Goal: Information Seeking & Learning: Find contact information

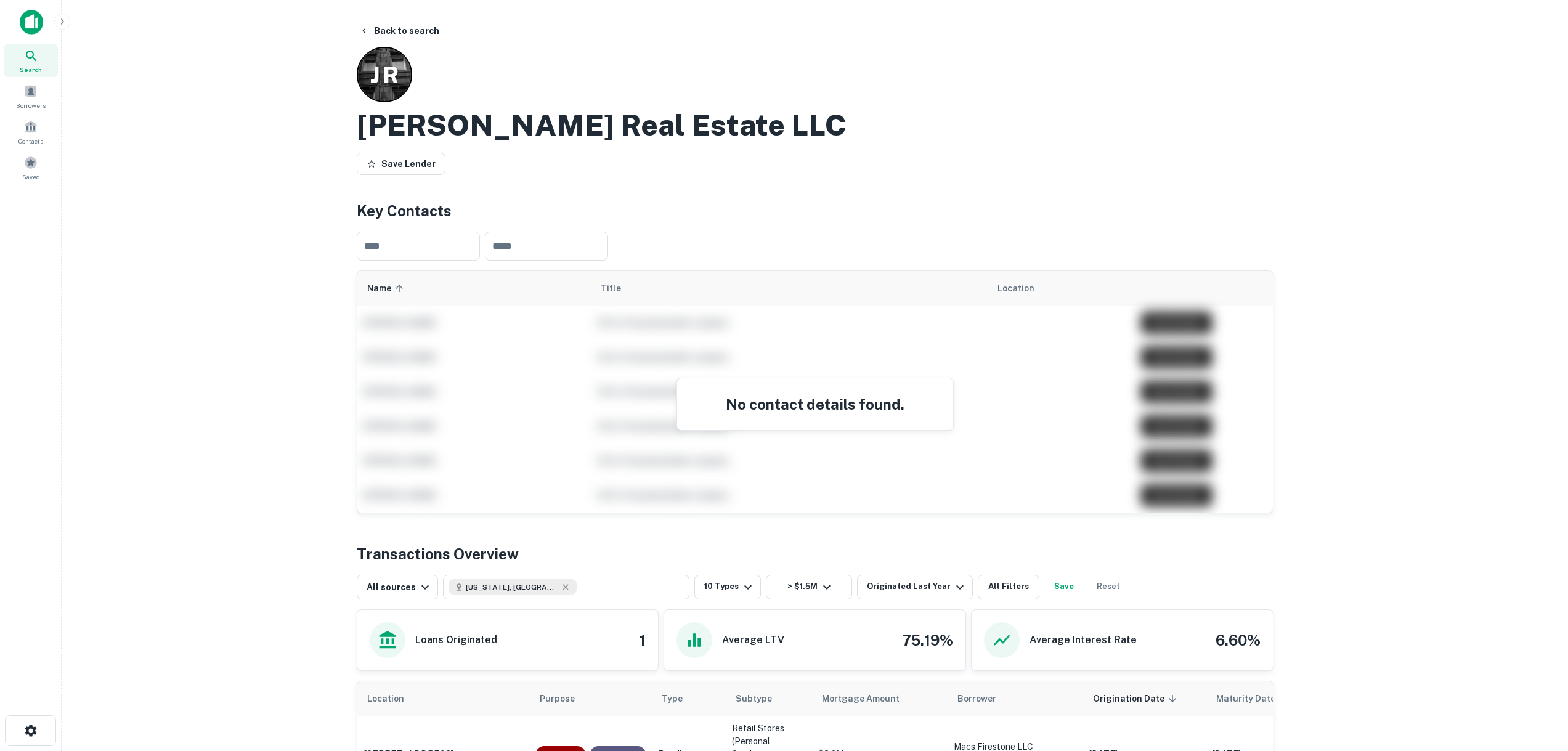
click at [40, 57] on div "Search" at bounding box center [31, 60] width 54 height 33
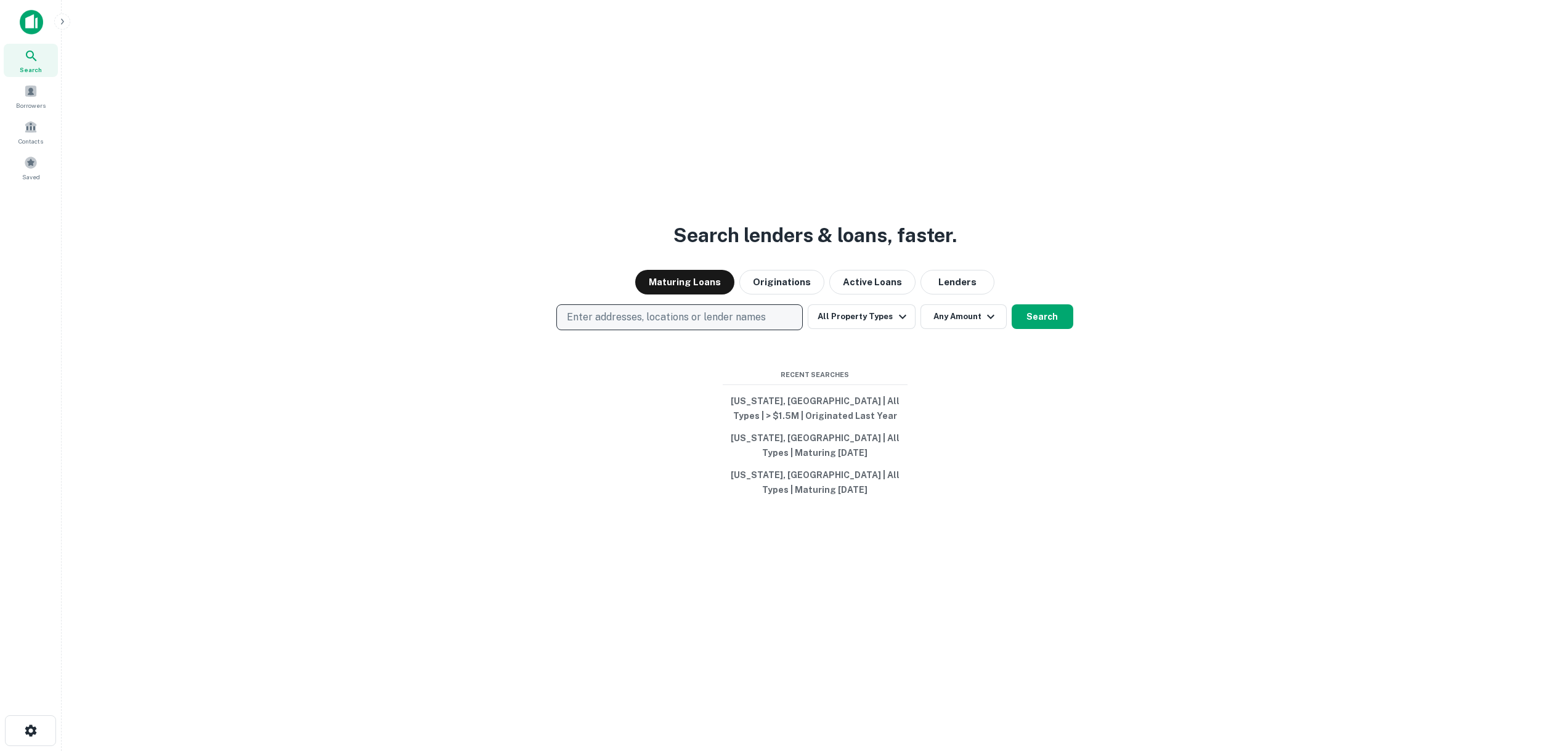
click at [647, 316] on p "Enter addresses, locations or lender names" at bounding box center [666, 318] width 199 height 15
type input "*******"
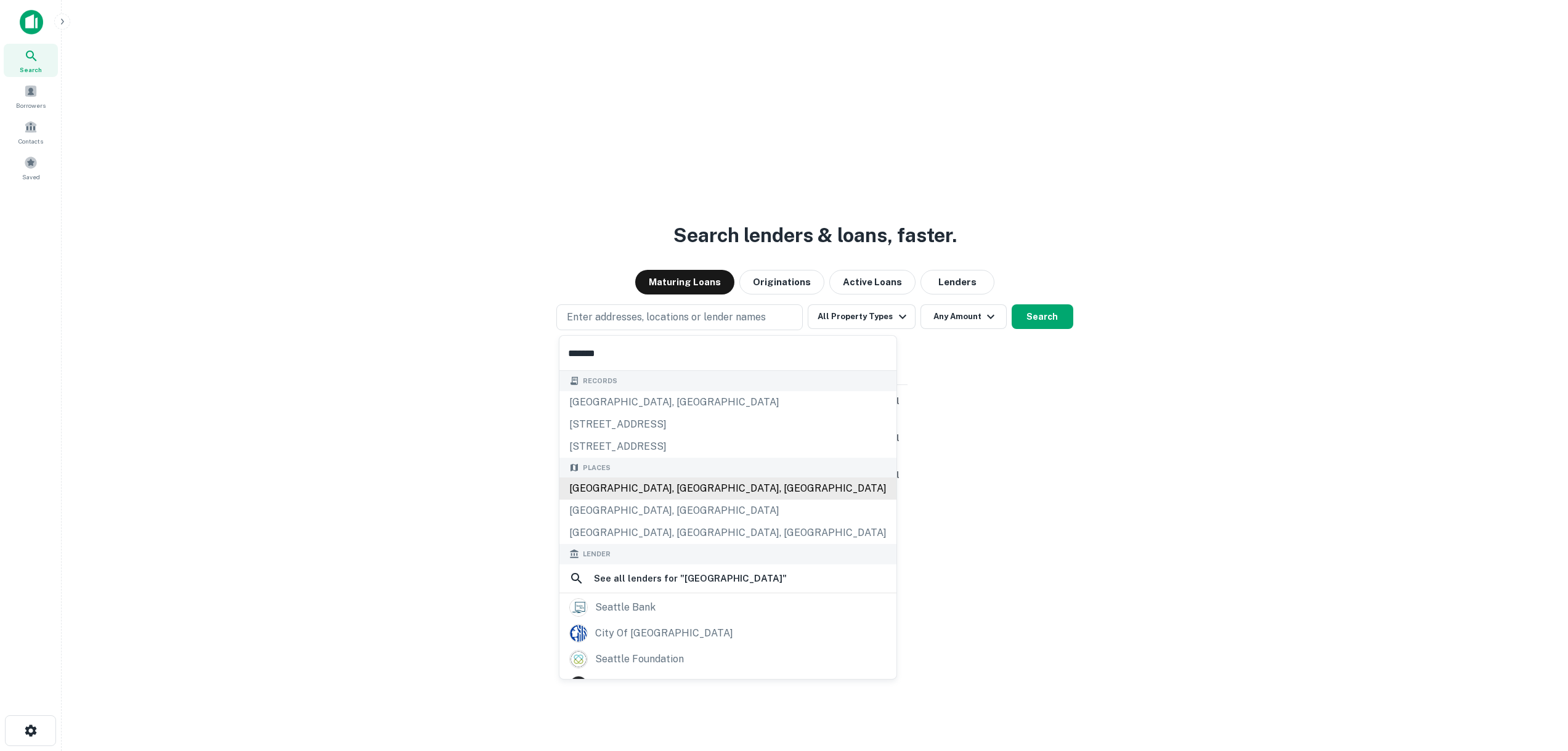
click at [642, 483] on div "Records [GEOGRAPHIC_DATA][STREET_ADDRESS] [STREET_ADDRESS] [GEOGRAPHIC_DATA], […" at bounding box center [728, 599] width 337 height 457
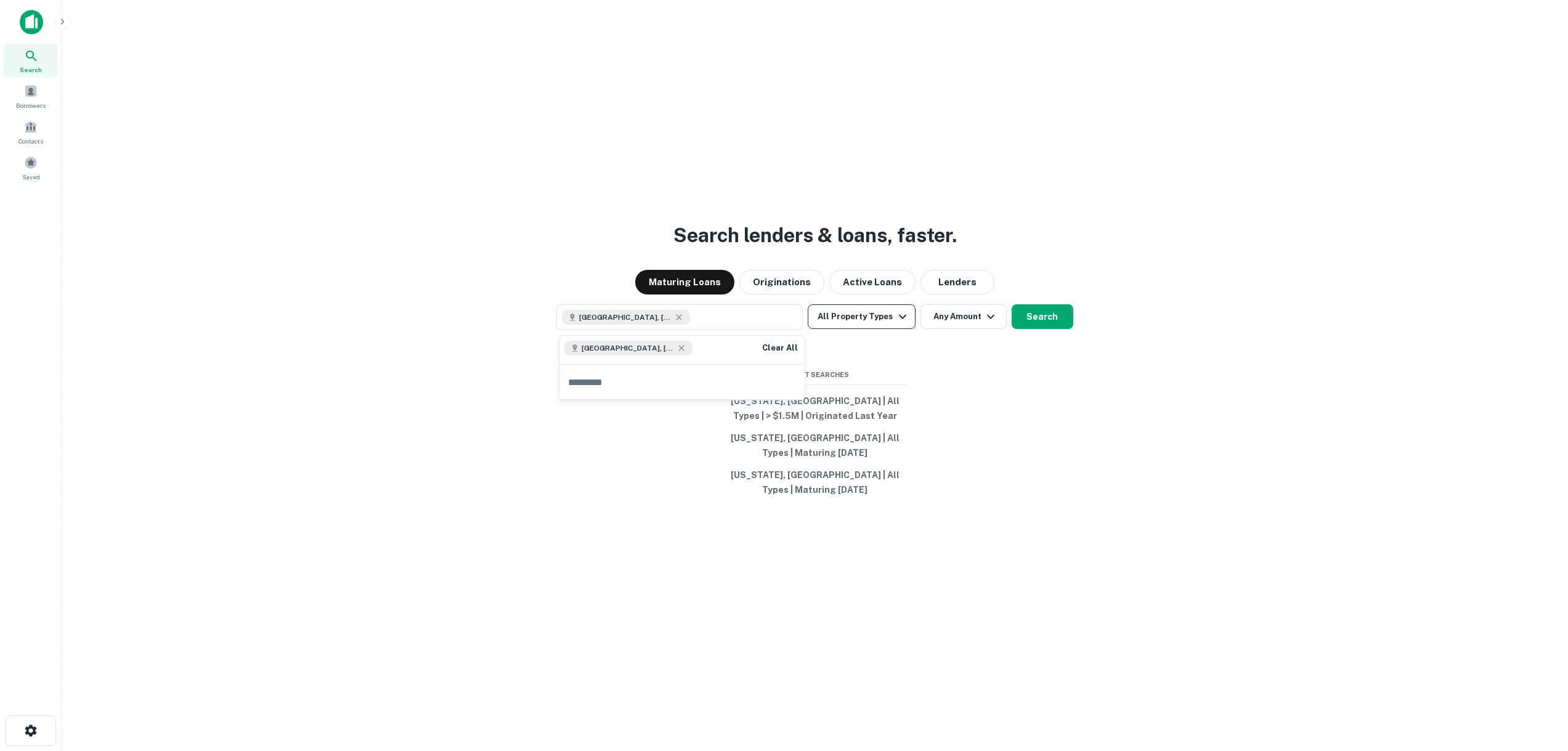
click at [870, 314] on button "All Property Types" at bounding box center [861, 316] width 107 height 25
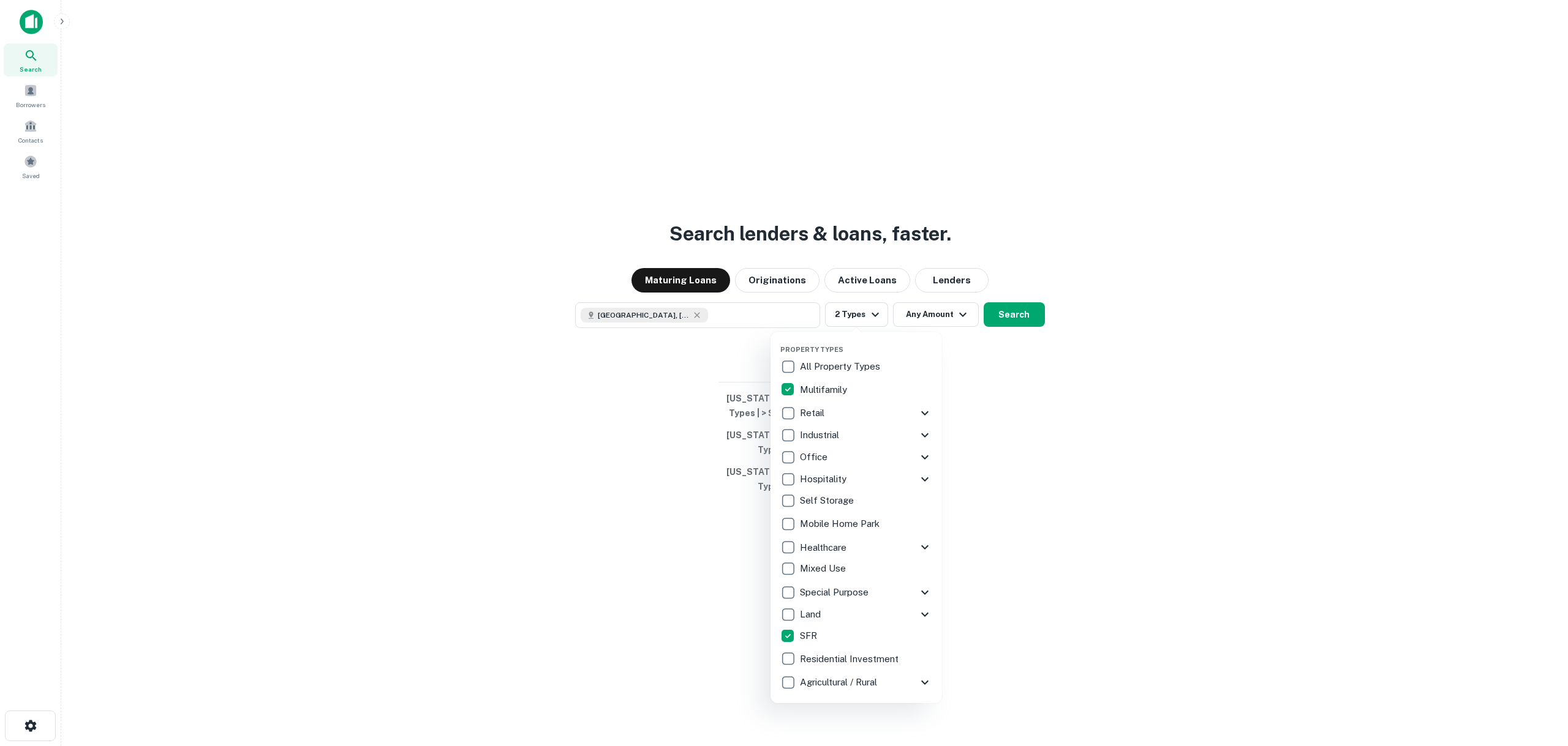
click at [856, 658] on p "Residential Investment" at bounding box center [851, 659] width 101 height 15
click at [995, 545] on div at bounding box center [784, 373] width 1568 height 746
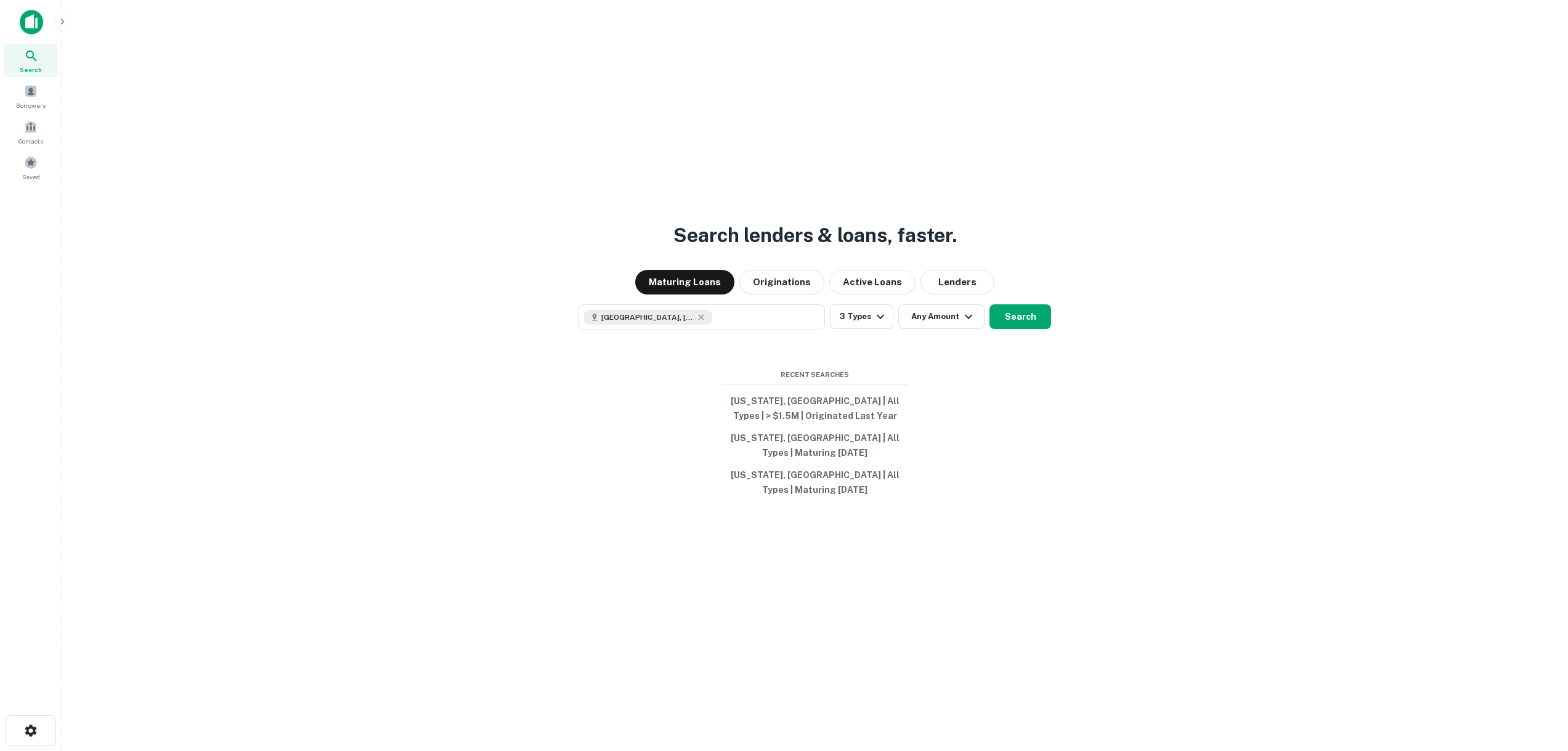
click at [826, 280] on div "Maturing Loans Originations Active Loans Lenders" at bounding box center [815, 282] width 1487 height 25
click at [865, 277] on button "Active Loans" at bounding box center [872, 282] width 86 height 25
click at [1022, 317] on button "Search" at bounding box center [1020, 316] width 62 height 25
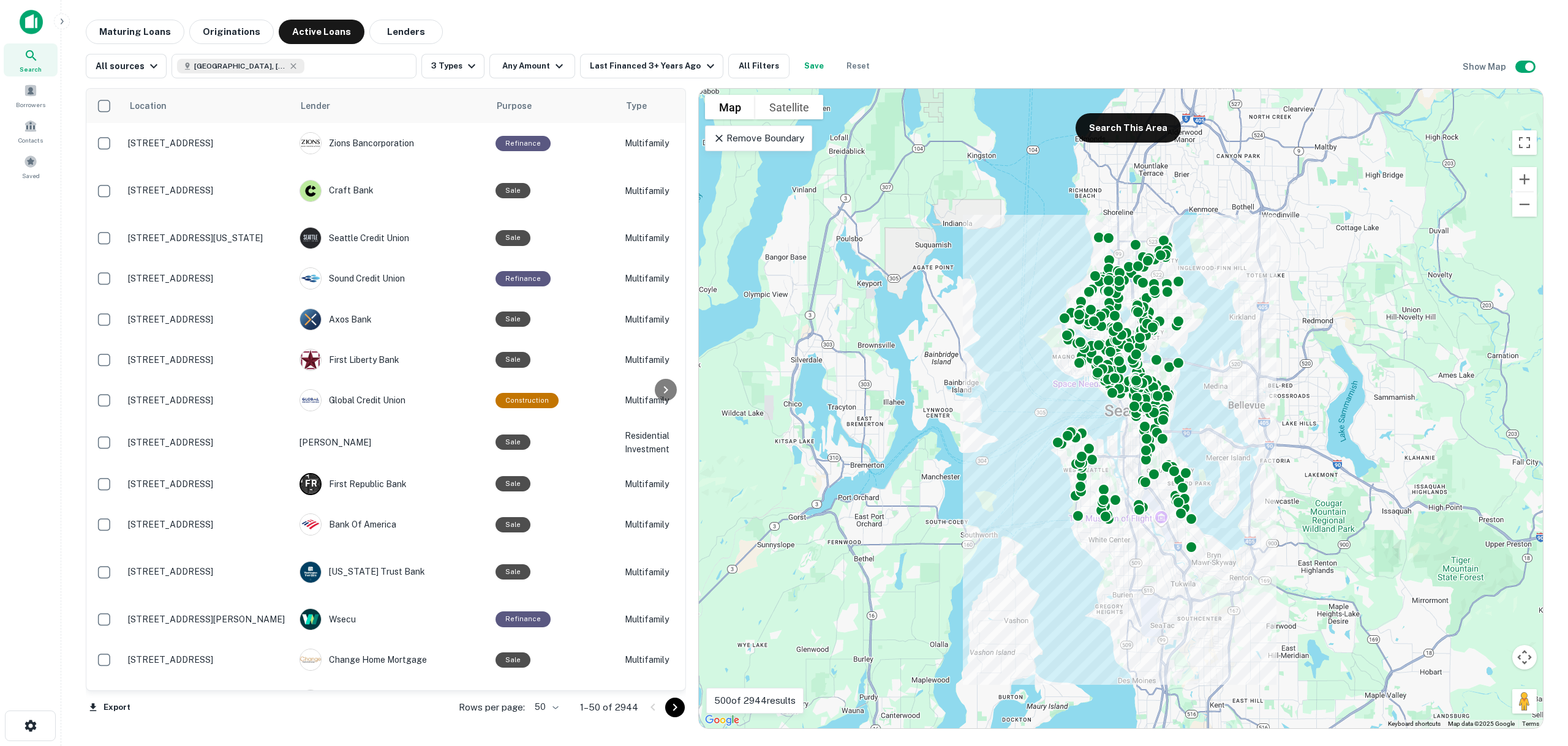
drag, startPoint x: 1057, startPoint y: 315, endPoint x: 694, endPoint y: 303, distance: 363.2
click at [694, 303] on div at bounding box center [692, 409] width 13 height 641
click at [764, 66] on button "All Filters" at bounding box center [759, 66] width 61 height 24
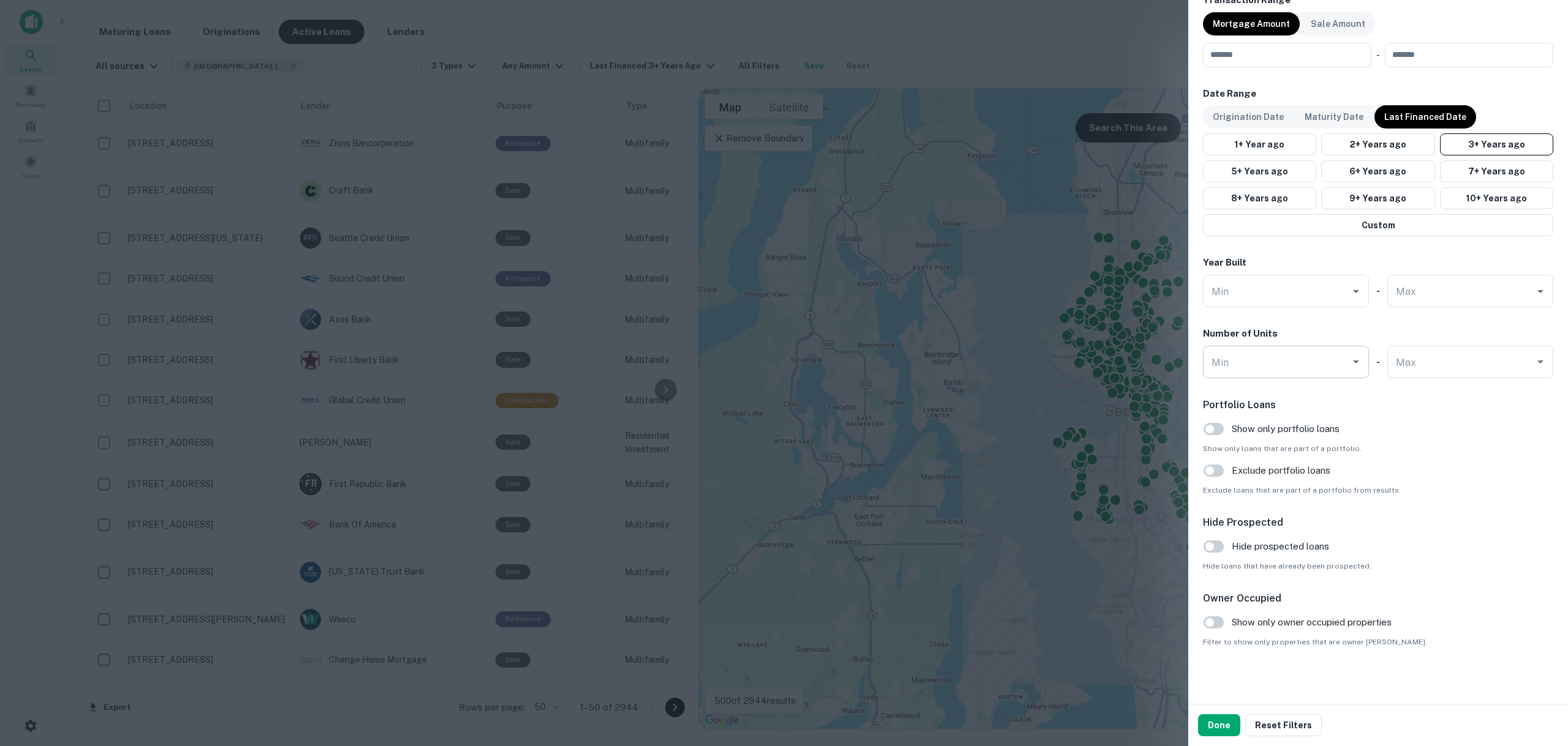
scroll to position [927, 0]
click at [1225, 719] on button "Done" at bounding box center [1219, 725] width 43 height 22
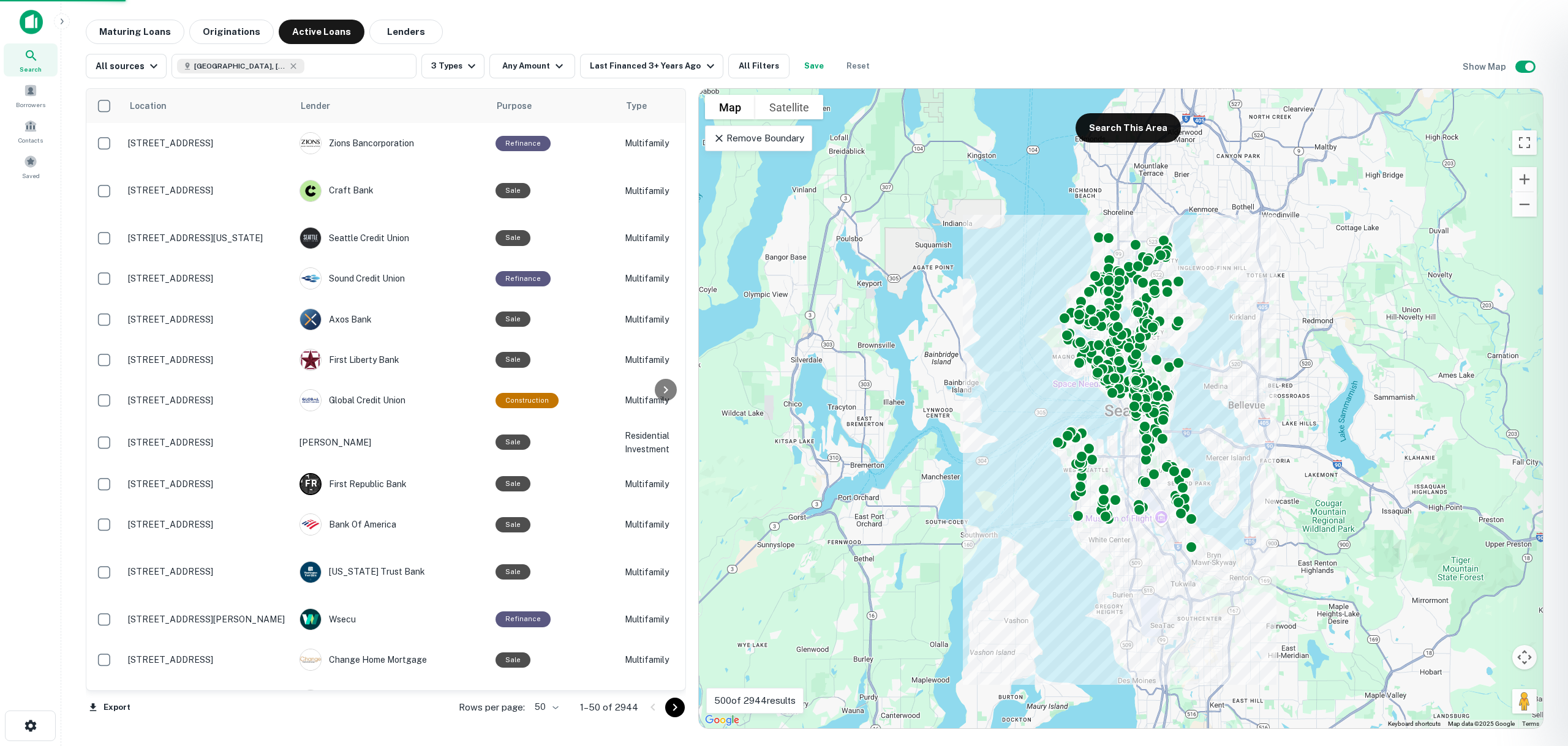
scroll to position [377, 0]
click at [742, 59] on div at bounding box center [784, 373] width 1568 height 746
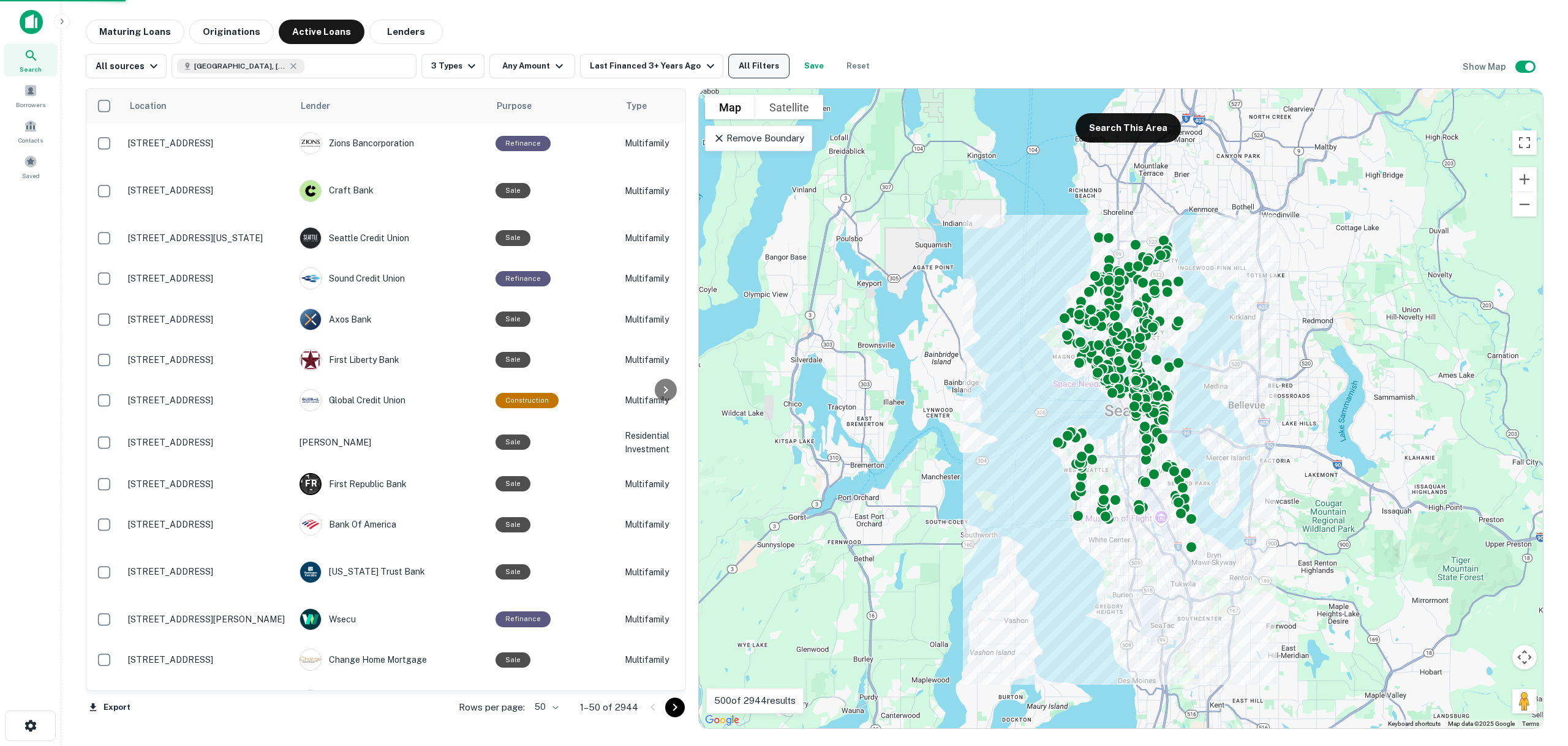
click at [742, 67] on button "All Filters" at bounding box center [759, 66] width 61 height 24
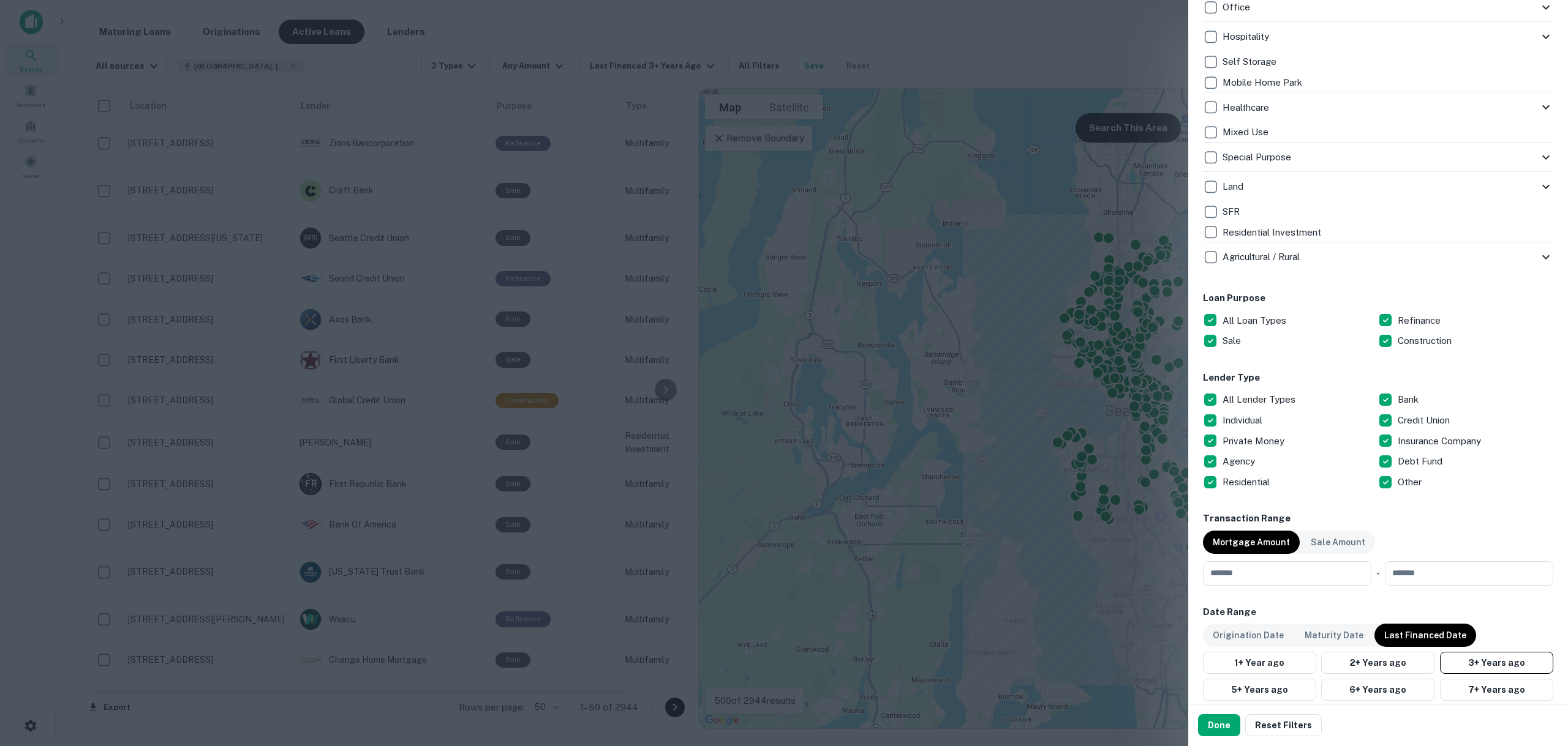
scroll to position [429, 0]
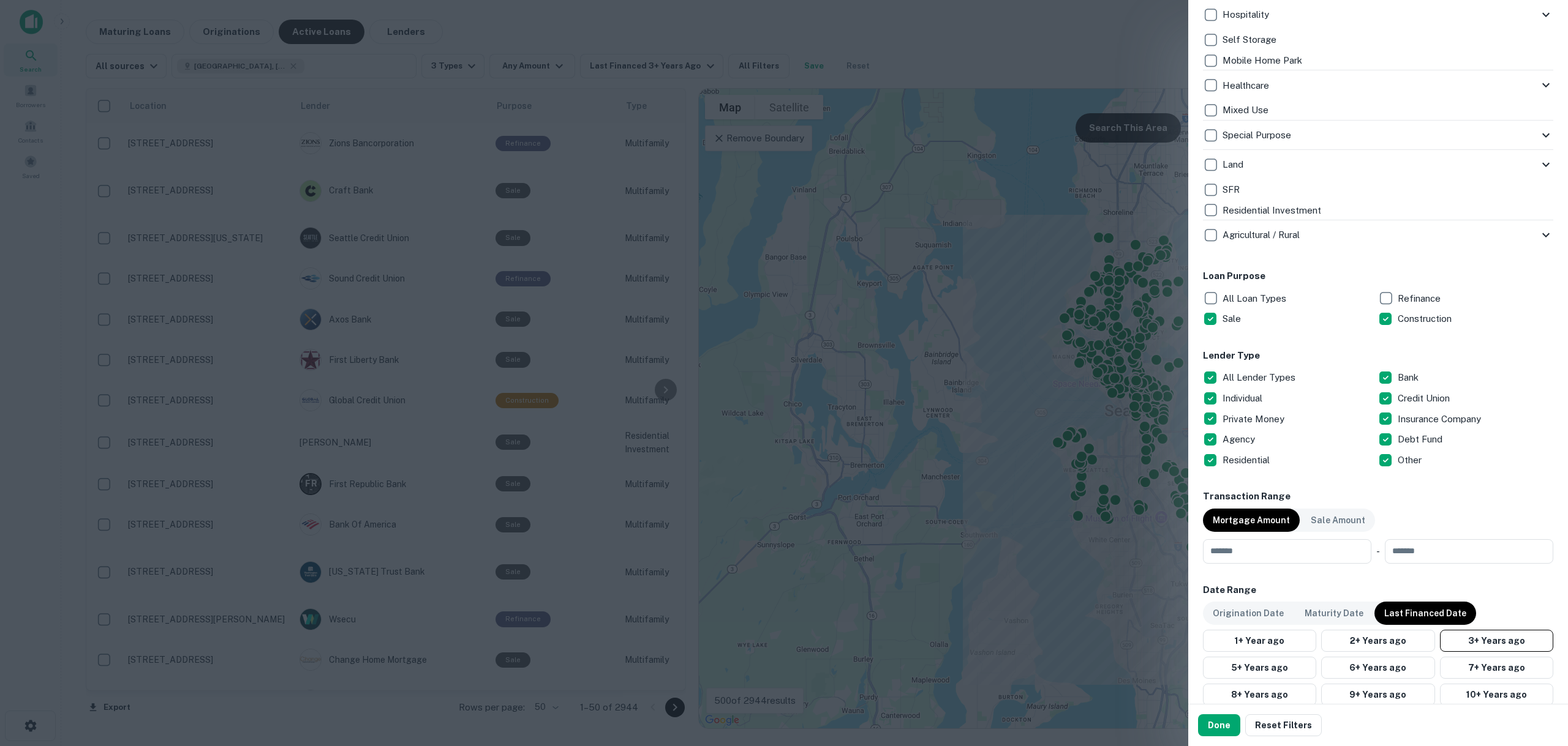
click at [1235, 315] on p "Sale" at bounding box center [1233, 319] width 21 height 15
click at [1220, 723] on button "Done" at bounding box center [1219, 725] width 43 height 22
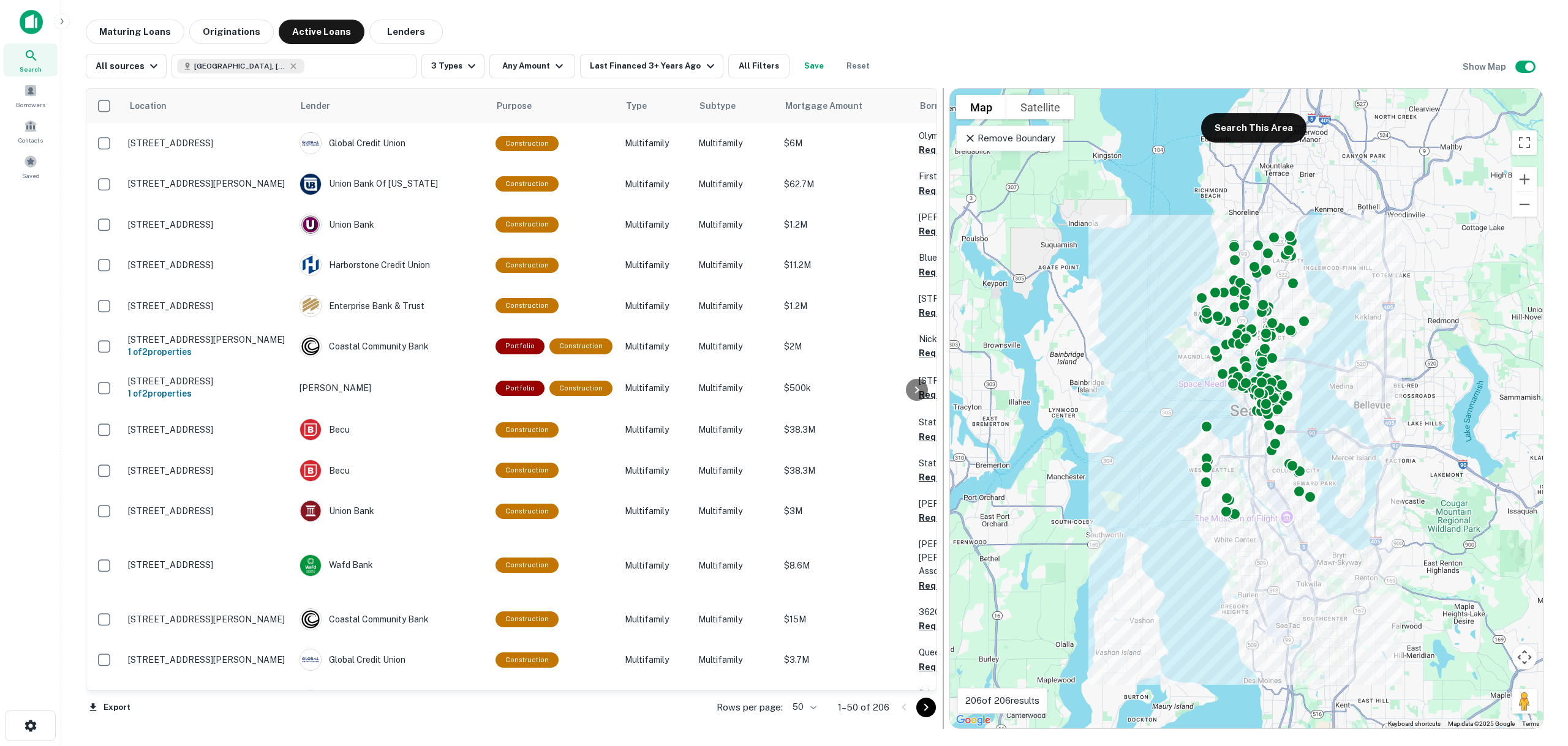
drag, startPoint x: 692, startPoint y: 327, endPoint x: 940, endPoint y: 323, distance: 248.0
click at [940, 324] on div at bounding box center [943, 409] width 13 height 641
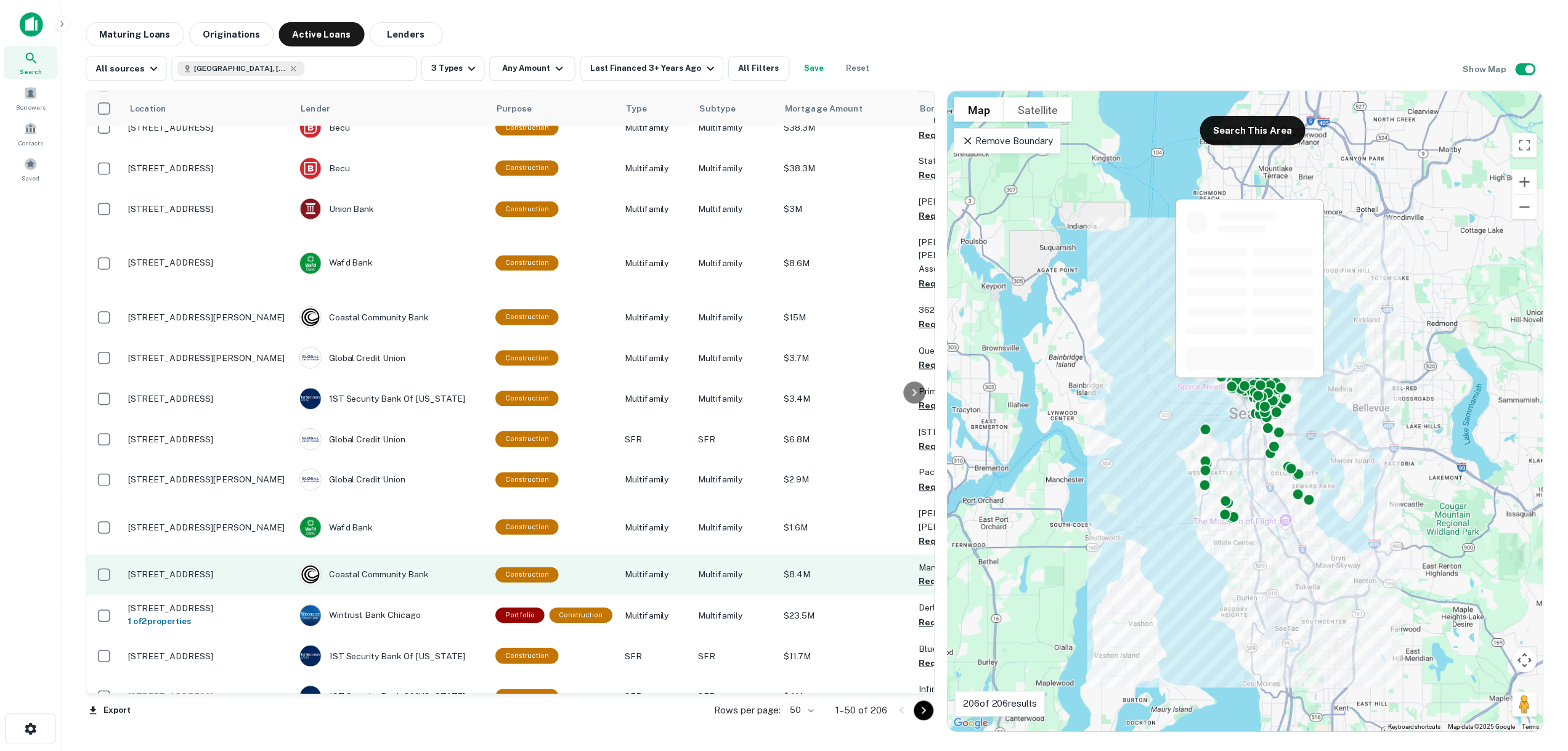
scroll to position [308, 0]
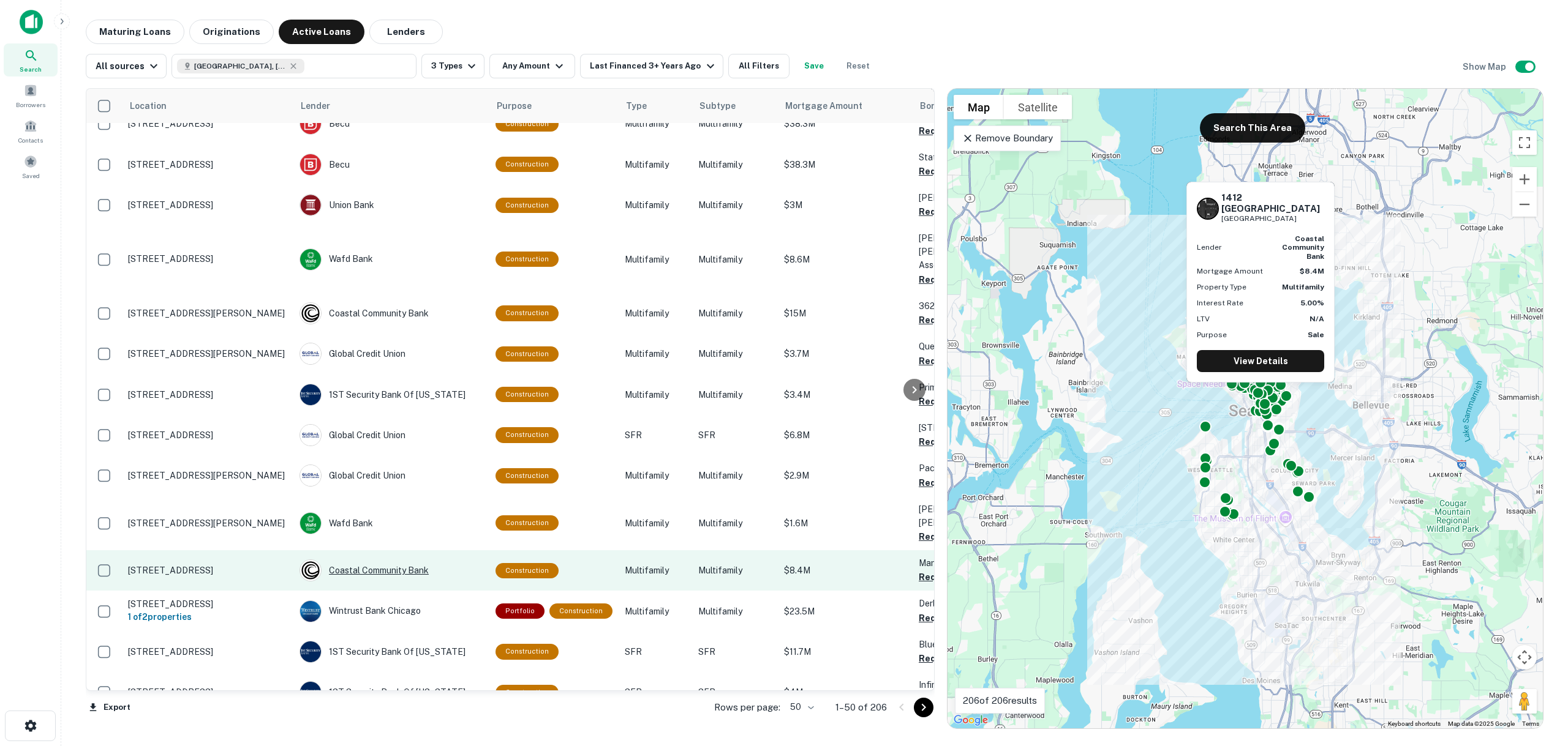
click at [366, 559] on div "Coastal Community Bank" at bounding box center [391, 570] width 184 height 22
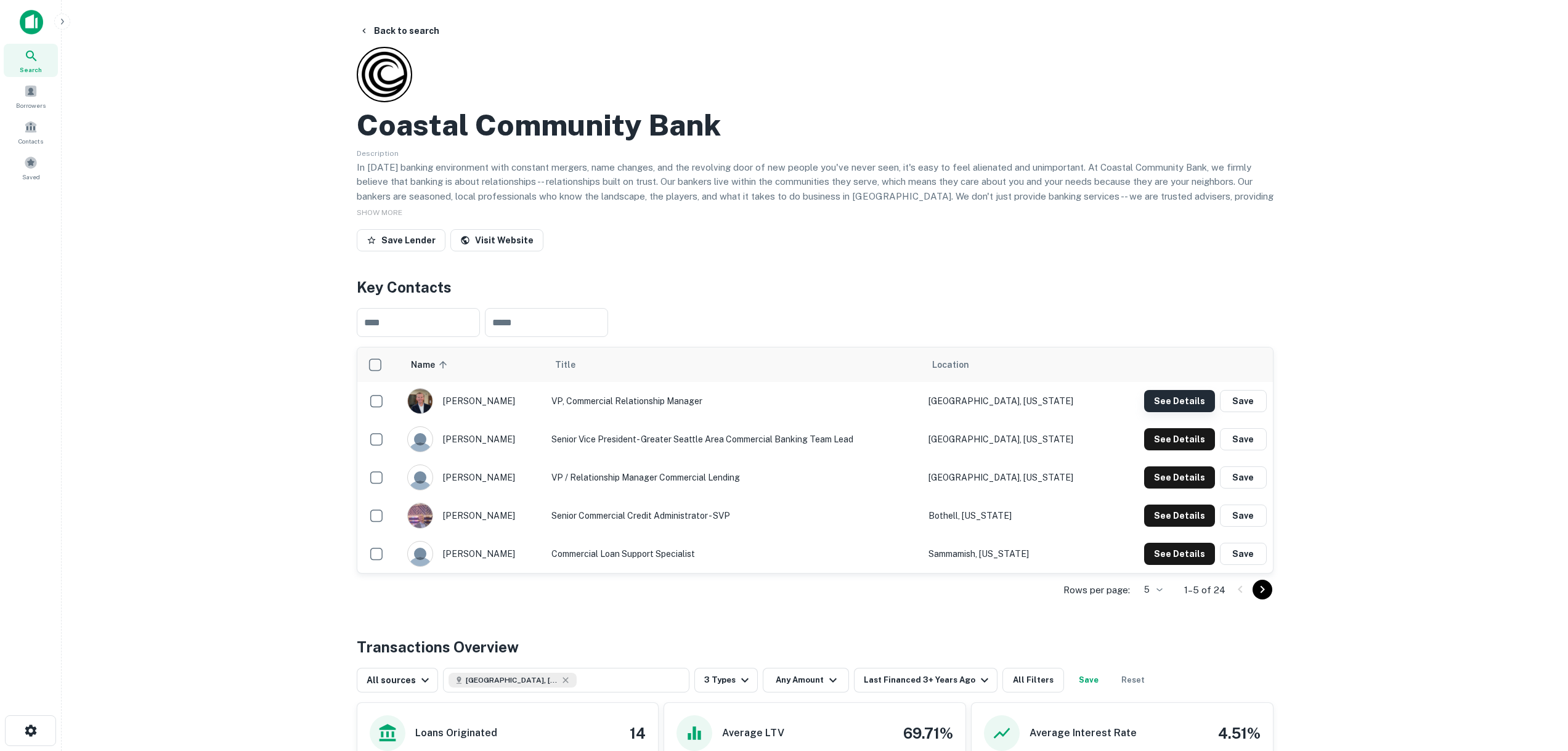
click at [1186, 398] on button "See Details" at bounding box center [1179, 401] width 71 height 22
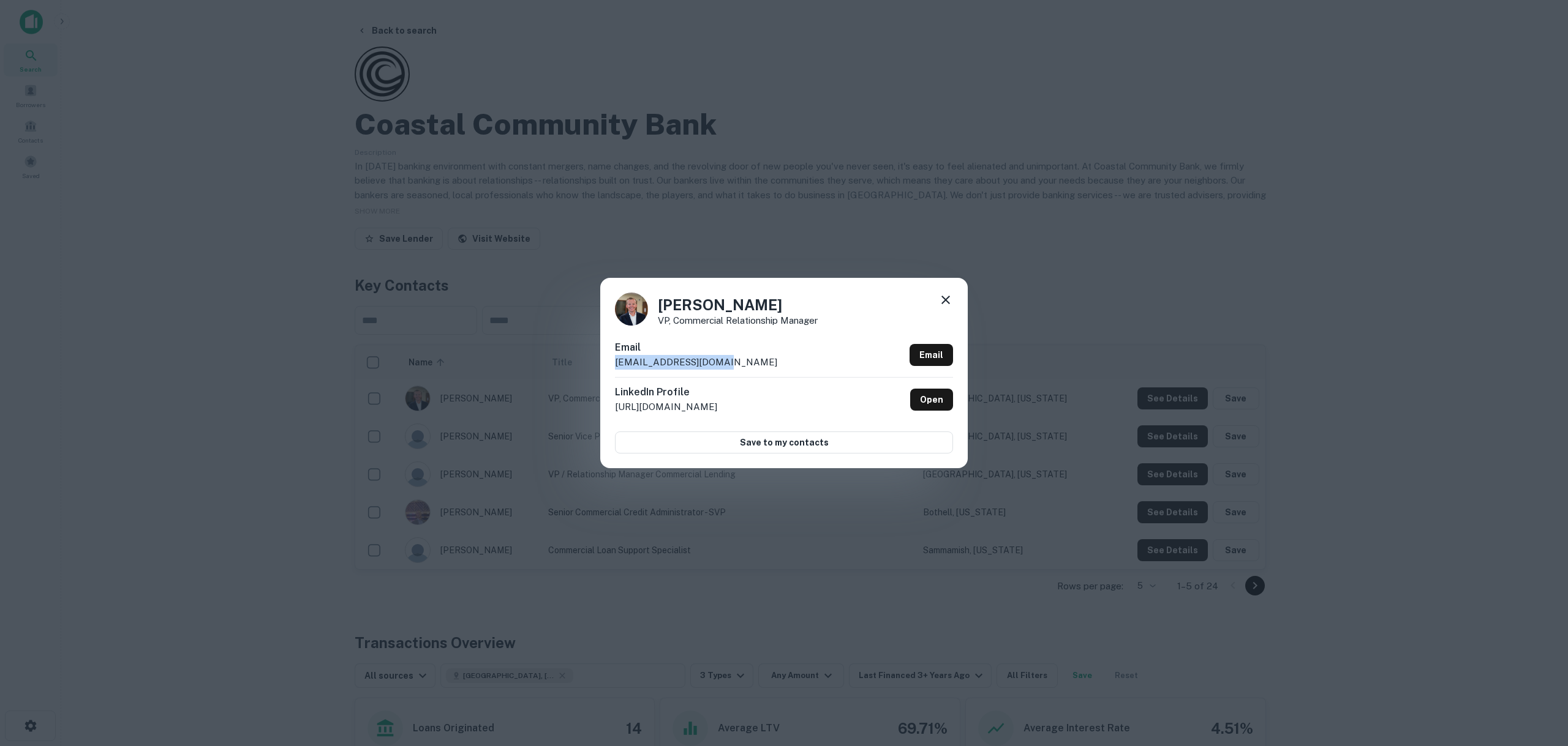
drag, startPoint x: 738, startPoint y: 362, endPoint x: 600, endPoint y: 364, distance: 138.0
click at [600, 364] on div "[PERSON_NAME] VP, Commercial Relationship Manager Email [EMAIL_ADDRESS][DOMAIN_…" at bounding box center [784, 373] width 368 height 190
click at [952, 299] on icon at bounding box center [946, 300] width 15 height 15
